Goal: Transaction & Acquisition: Purchase product/service

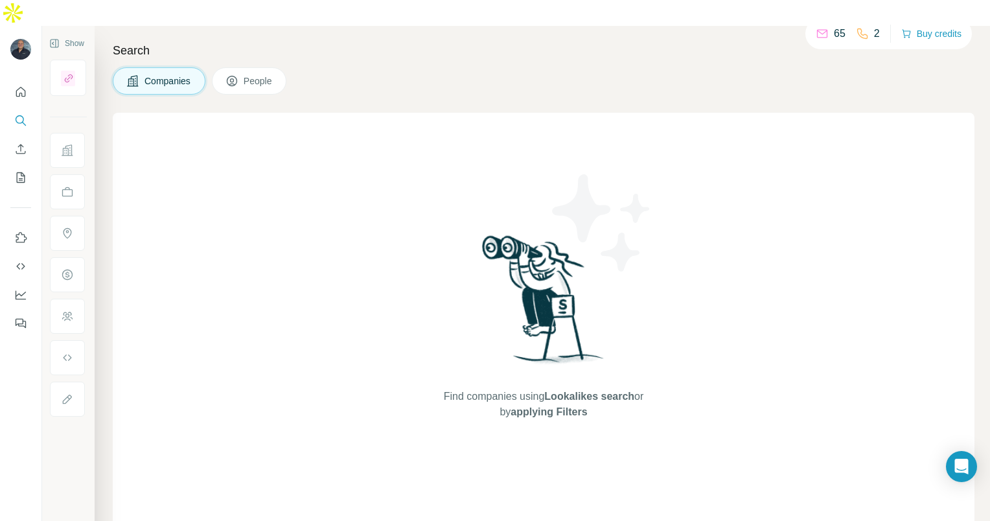
click at [929, 44] on div "65 2 Buy credits" at bounding box center [889, 33] width 167 height 31
click at [928, 39] on button "Buy credits" at bounding box center [931, 34] width 60 height 18
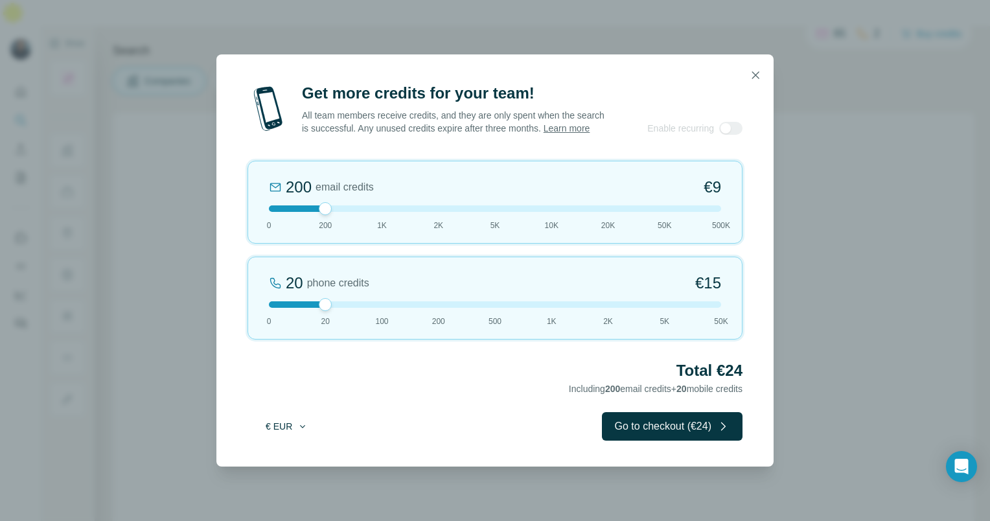
click at [289, 438] on button "€ EUR" at bounding box center [287, 426] width 60 height 23
click at [292, 469] on div "$ USD" at bounding box center [313, 461] width 124 height 23
click at [760, 73] on icon "button" at bounding box center [755, 75] width 13 height 13
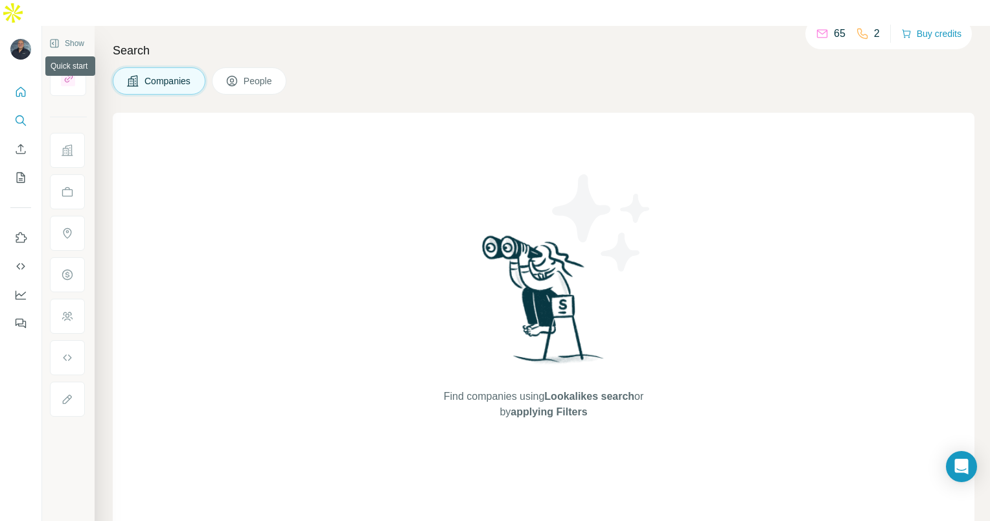
click at [26, 86] on icon "Quick start" at bounding box center [20, 92] width 13 height 13
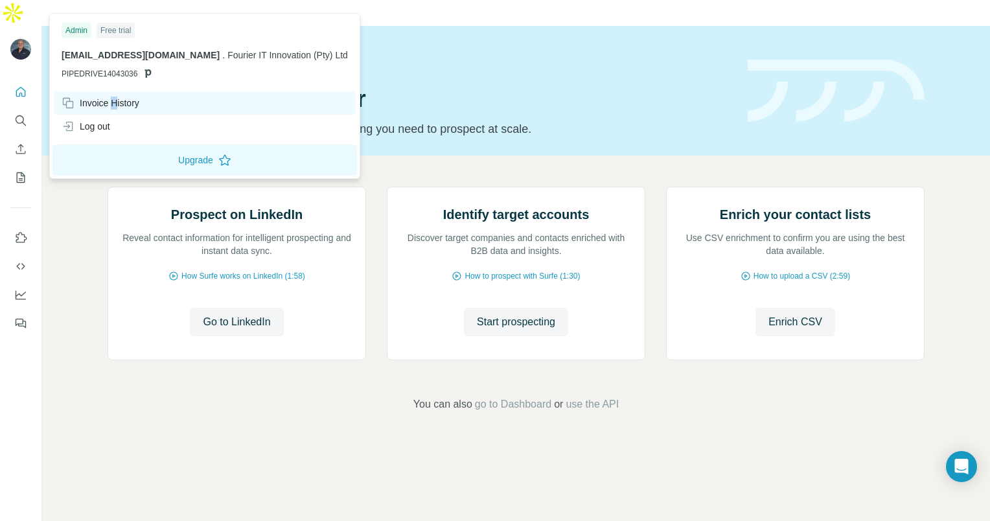
click at [117, 106] on div "Invoice History" at bounding box center [101, 103] width 78 height 13
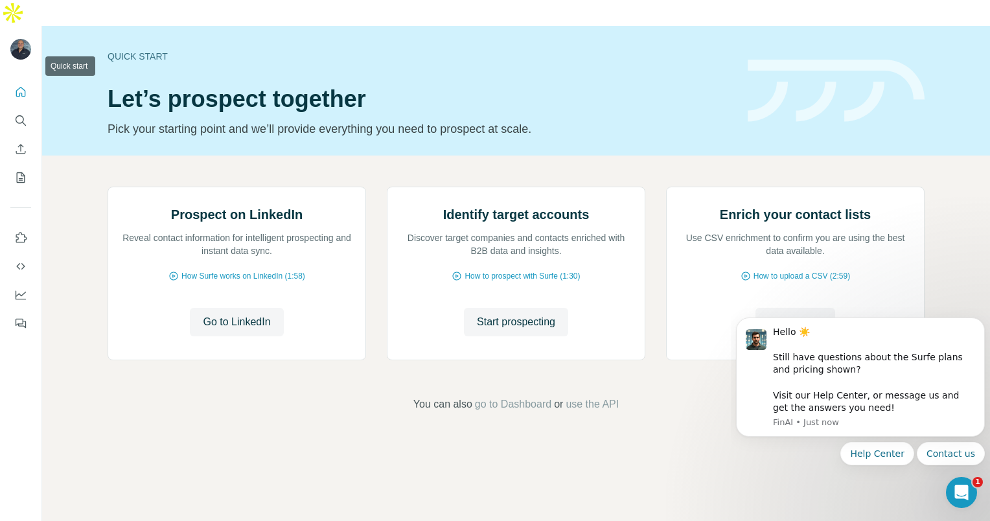
click at [21, 86] on icon "Quick start" at bounding box center [20, 92] width 13 height 13
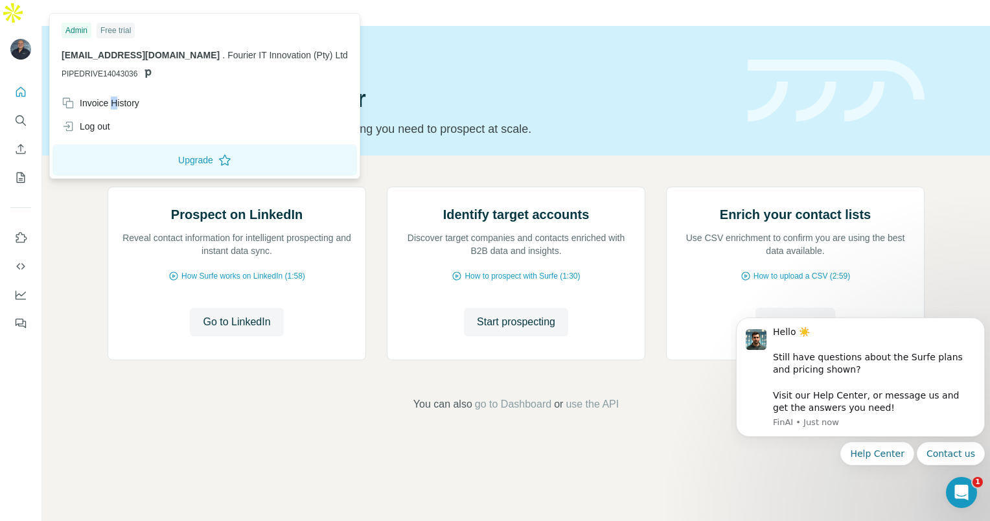
click at [21, 39] on img at bounding box center [20, 49] width 21 height 21
click at [121, 99] on div "Invoice History" at bounding box center [101, 103] width 78 height 13
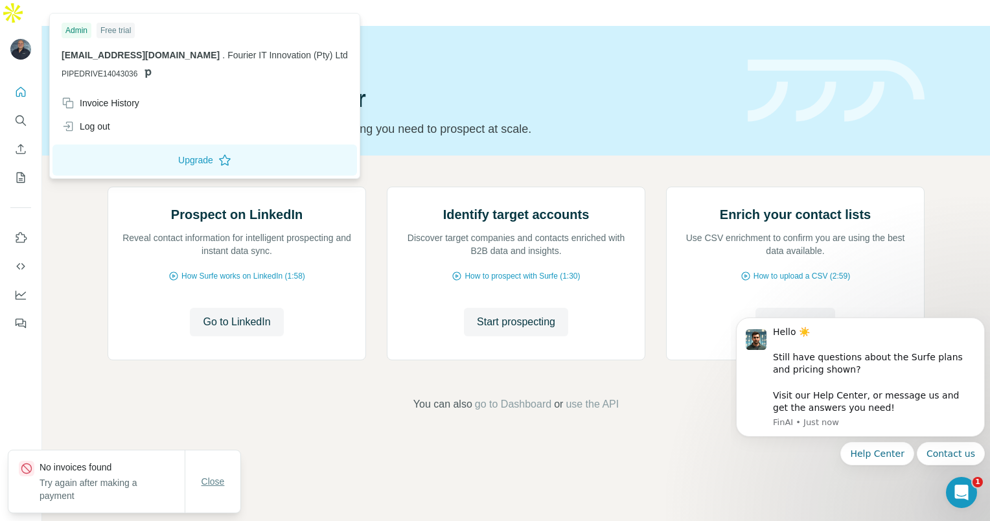
click at [223, 480] on span "Close" at bounding box center [213, 481] width 23 height 13
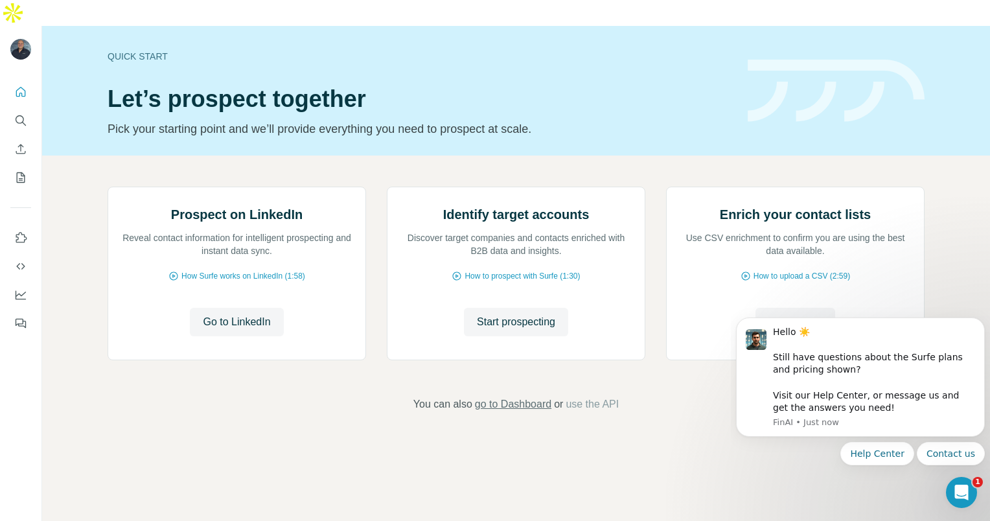
click at [511, 412] on span "go to Dashboard" at bounding box center [513, 405] width 76 height 16
